Goal: Task Accomplishment & Management: Complete application form

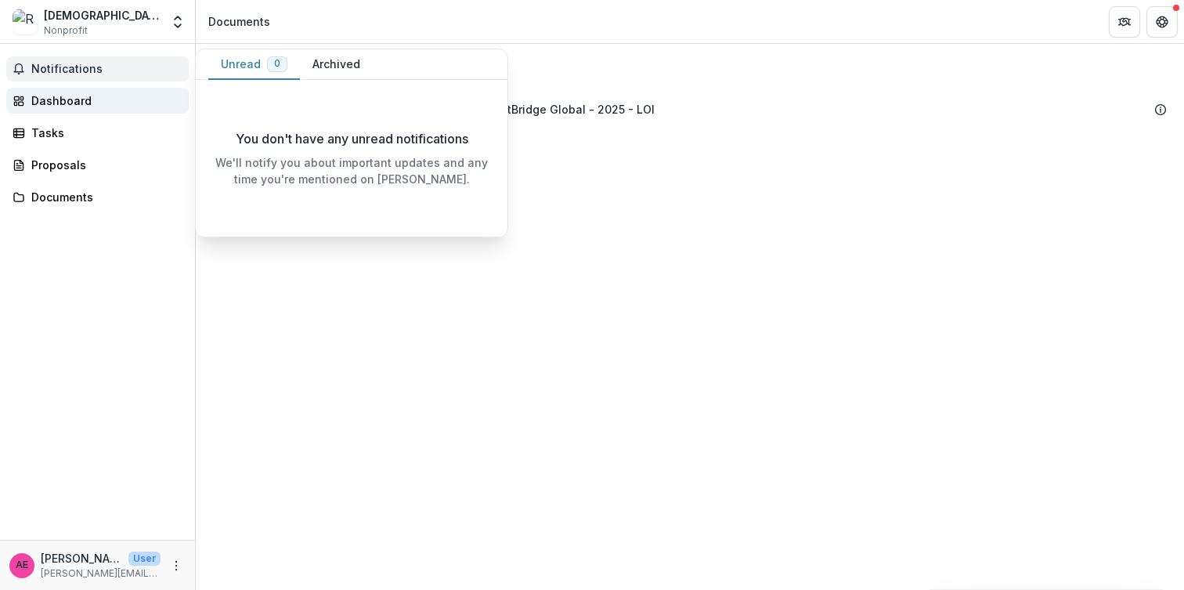
click at [78, 103] on div "Dashboard" at bounding box center [103, 100] width 145 height 16
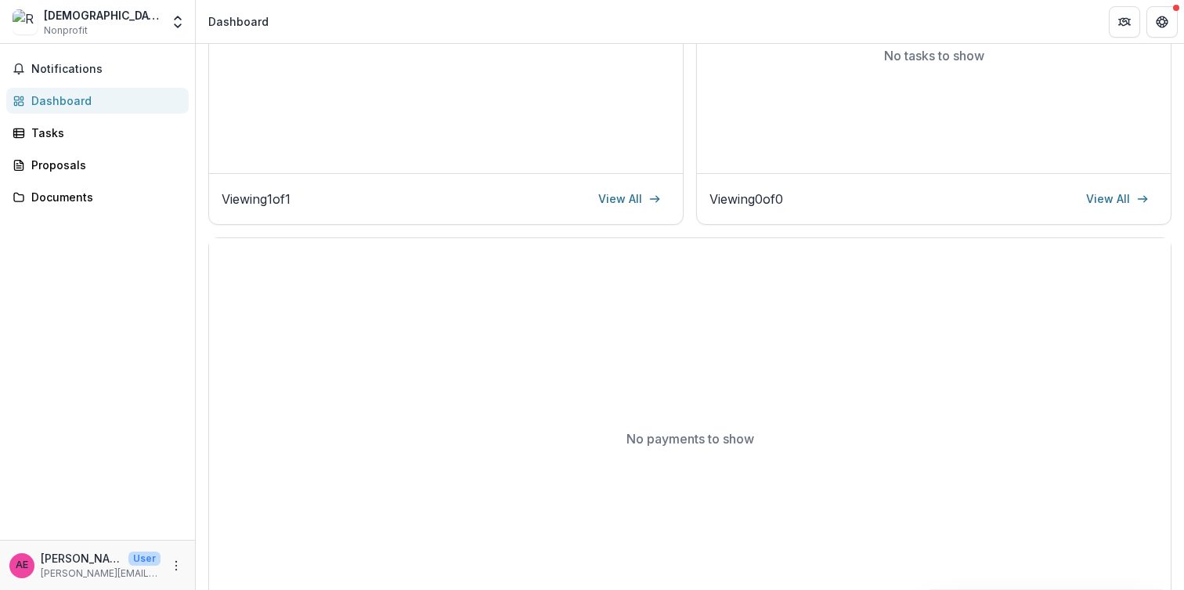
scroll to position [406, 0]
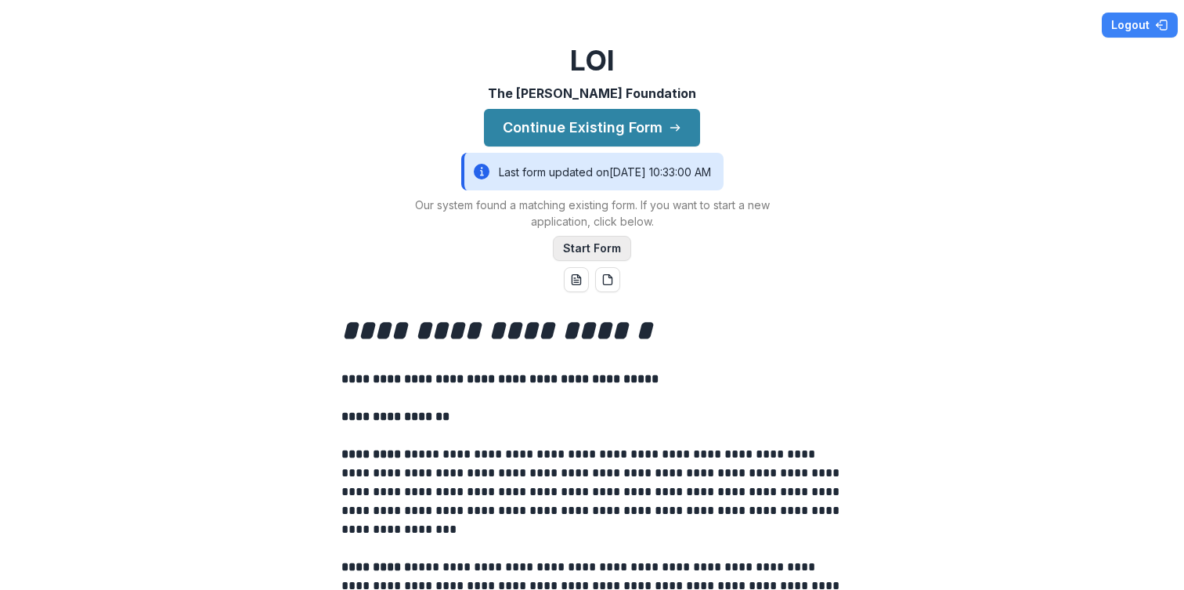
click at [599, 252] on button "Start Form" at bounding box center [592, 248] width 78 height 25
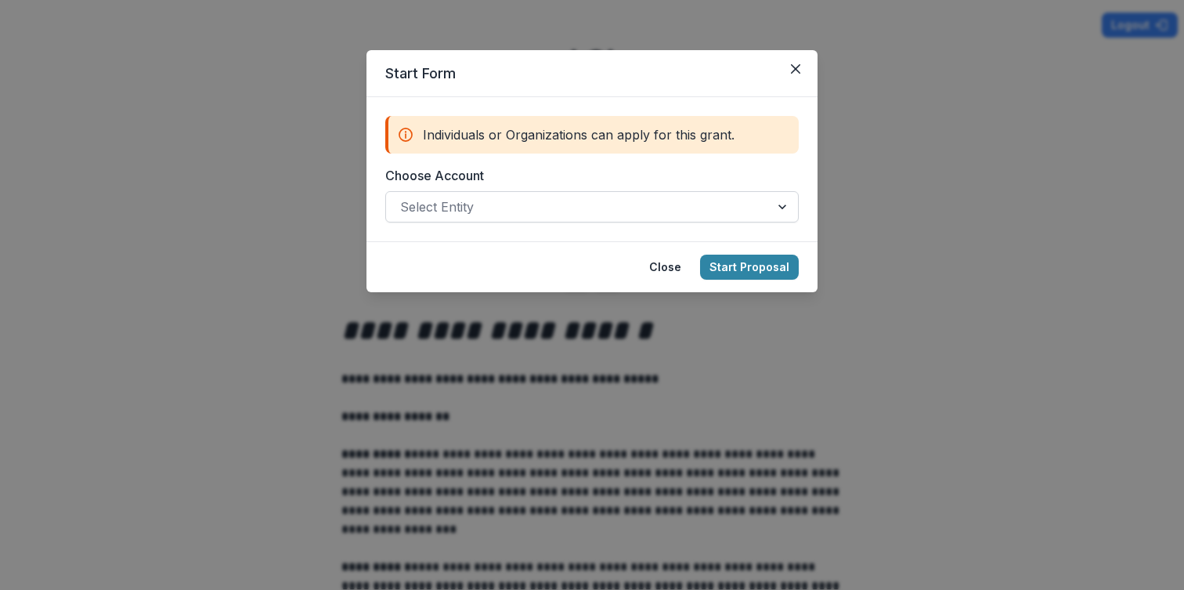
click at [597, 204] on div at bounding box center [577, 207] width 355 height 22
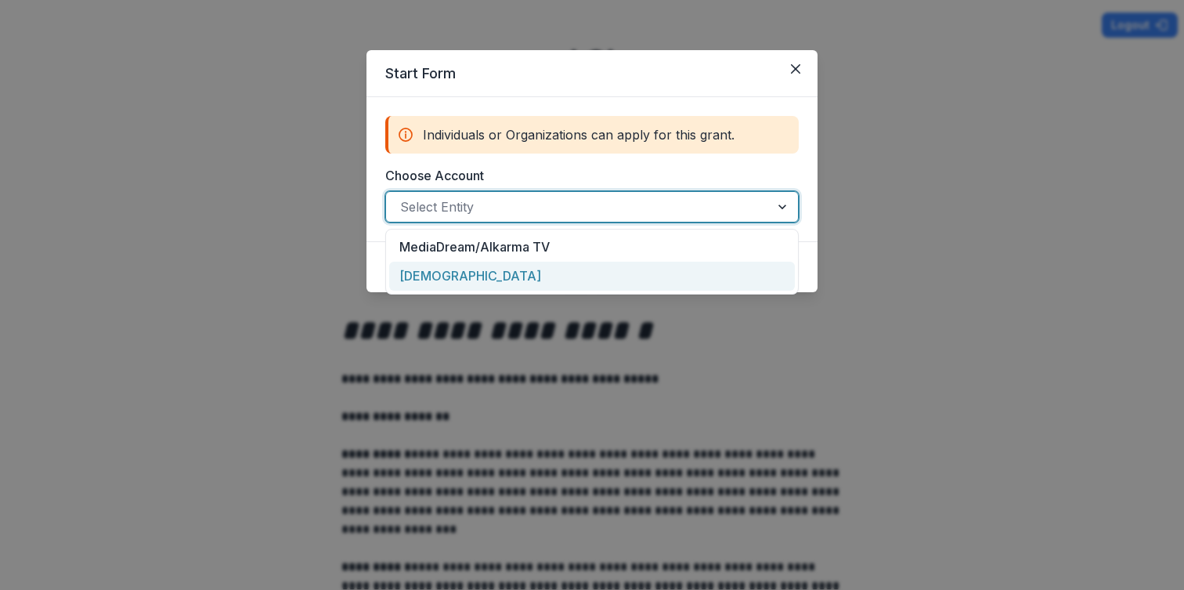
click at [592, 283] on div "[DEMOGRAPHIC_DATA]" at bounding box center [592, 276] width 406 height 29
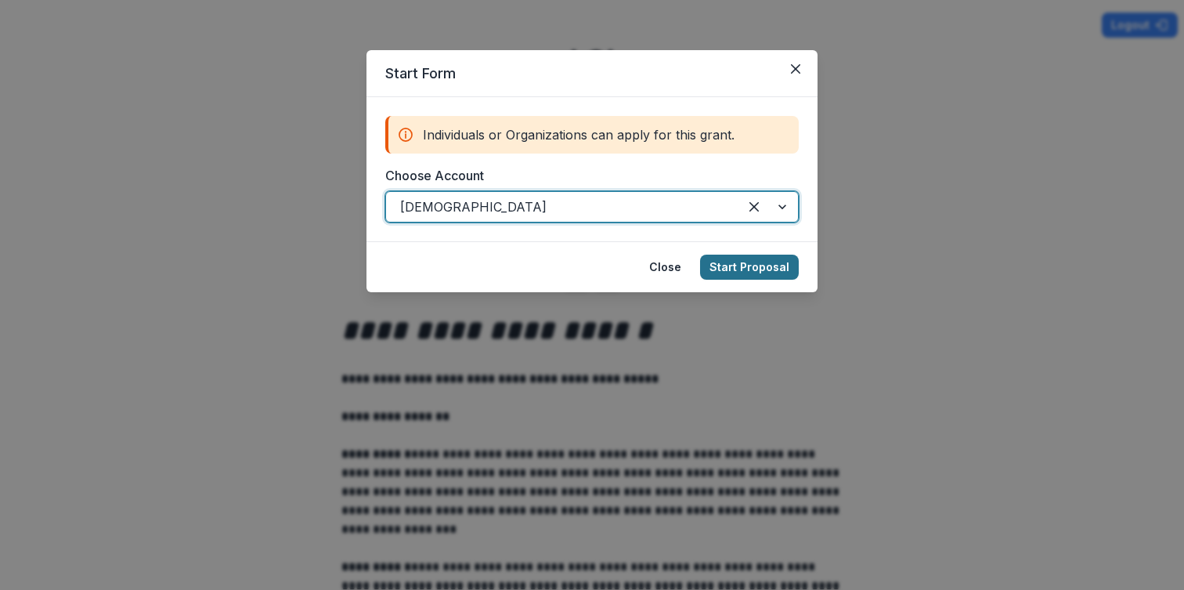
click at [760, 266] on button "Start Proposal" at bounding box center [749, 266] width 99 height 25
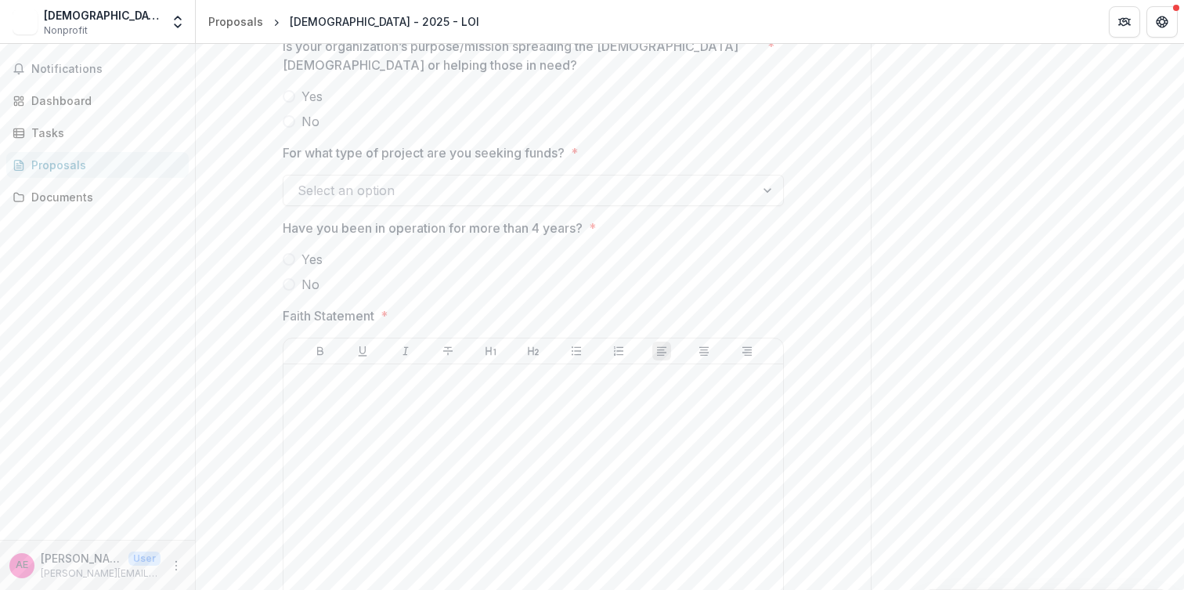
scroll to position [2549, 0]
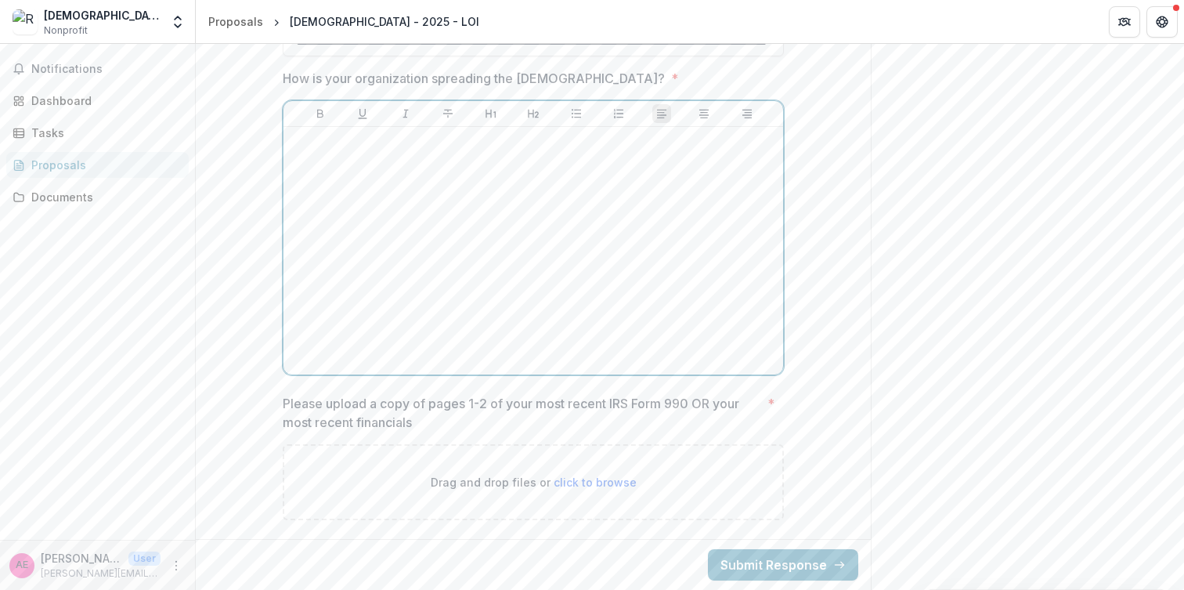
click at [749, 275] on div at bounding box center [533, 250] width 487 height 235
click at [680, 276] on div at bounding box center [533, 250] width 487 height 235
click at [669, 298] on div at bounding box center [533, 250] width 487 height 235
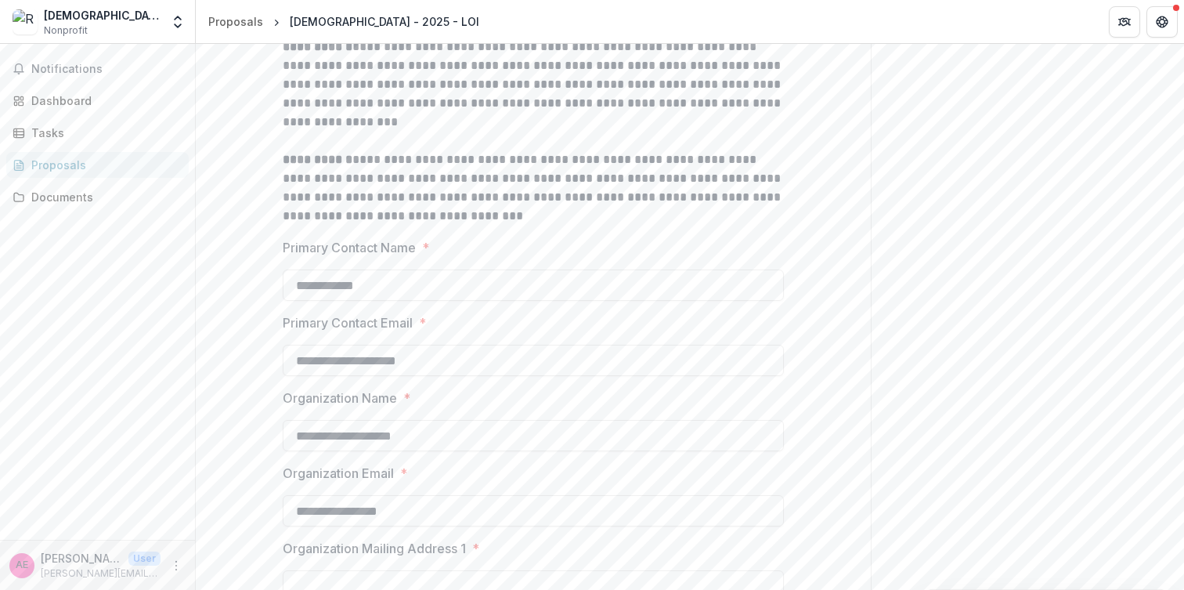
scroll to position [381, 0]
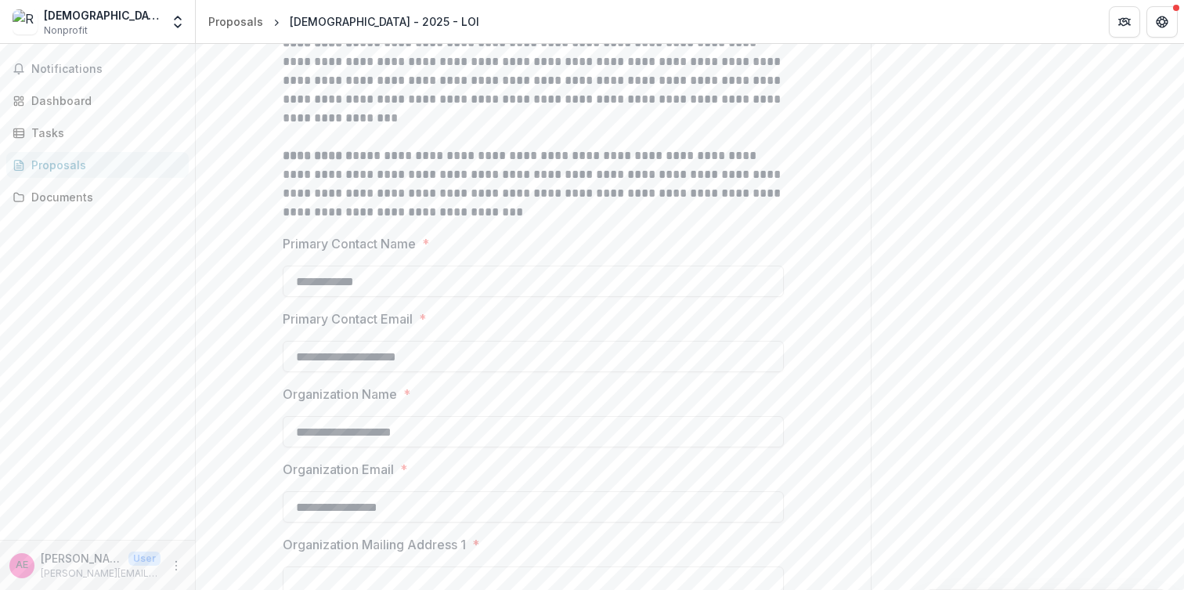
click at [448, 509] on input "**********" at bounding box center [533, 506] width 501 height 31
type input "**********"
click at [322, 512] on input "**********" at bounding box center [533, 506] width 501 height 31
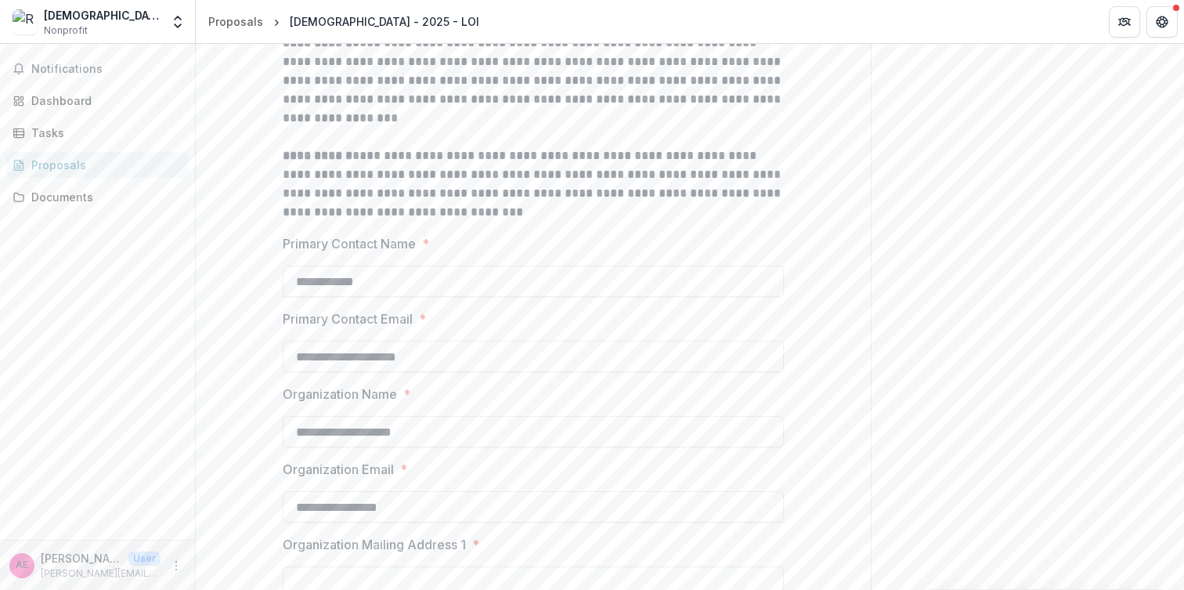
drag, startPoint x: 316, startPoint y: 511, endPoint x: 263, endPoint y: 511, distance: 53.2
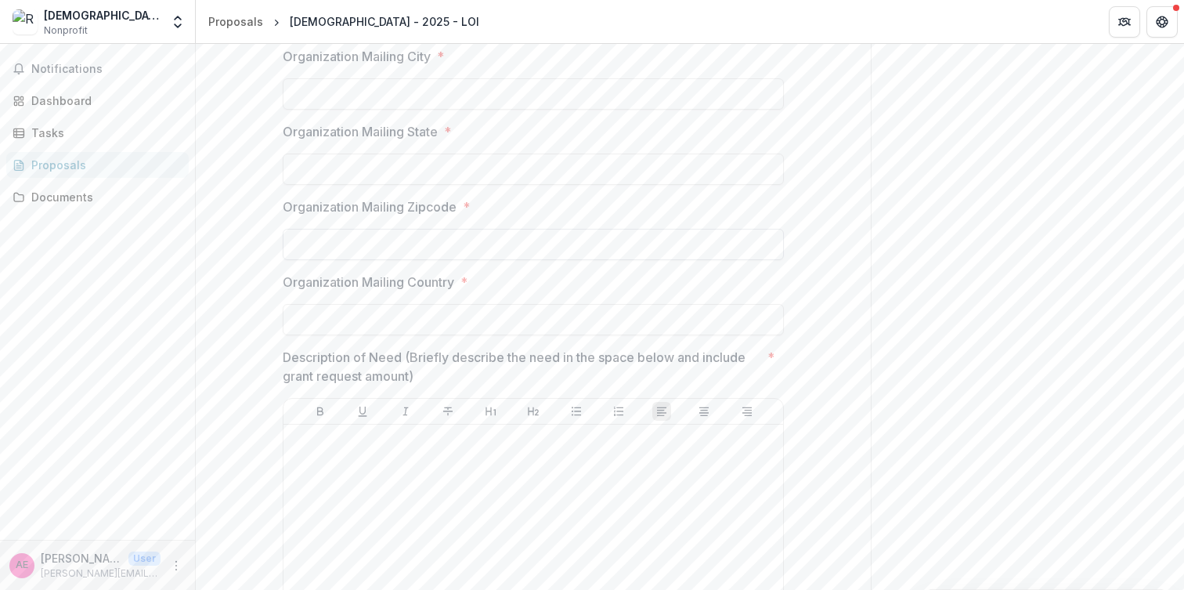
scroll to position [1020, 0]
type input "**********"
click at [341, 486] on div at bounding box center [533, 547] width 487 height 235
click at [369, 321] on input "Organization Mailing Country *" at bounding box center [533, 318] width 501 height 31
click at [402, 245] on input "Organization Mailing Zipcode *" at bounding box center [533, 243] width 501 height 31
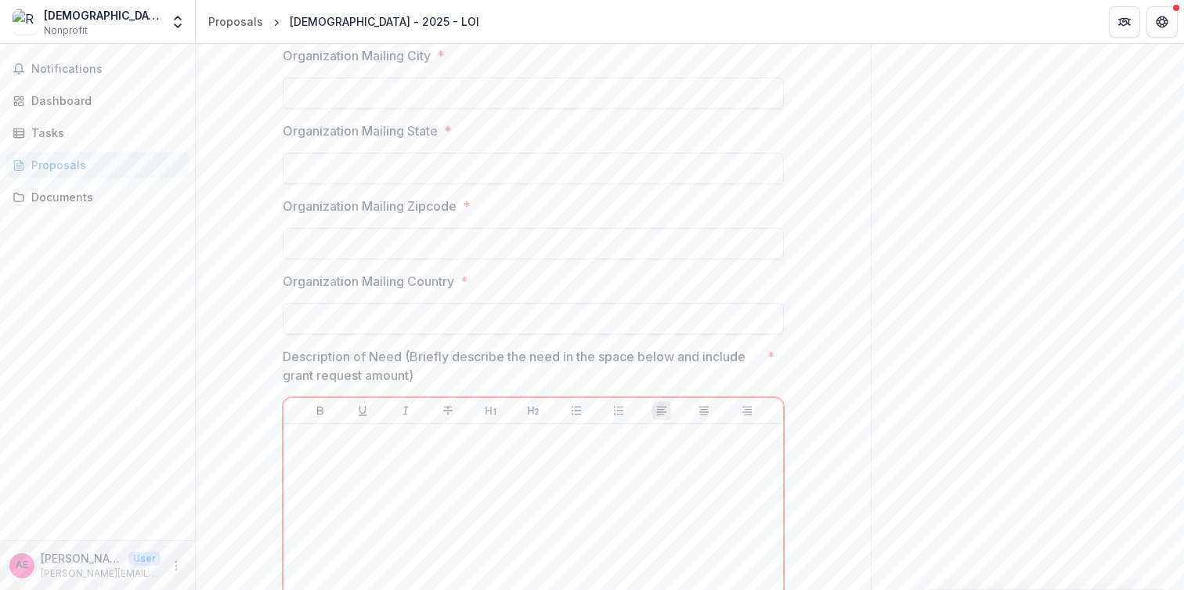
click at [389, 316] on input "Organization Mailing Country *" at bounding box center [533, 318] width 501 height 31
